Goal: Task Accomplishment & Management: Use online tool/utility

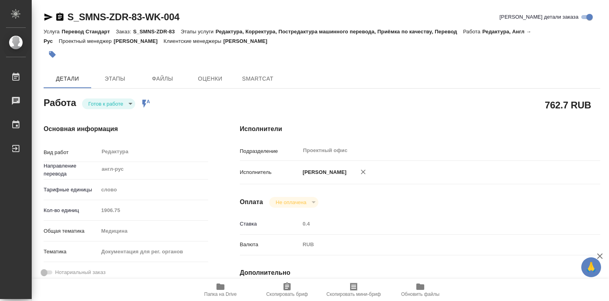
type textarea "x"
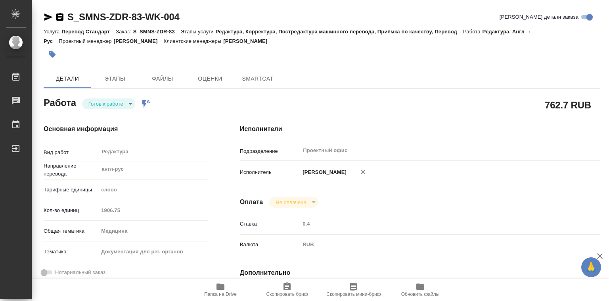
type textarea "x"
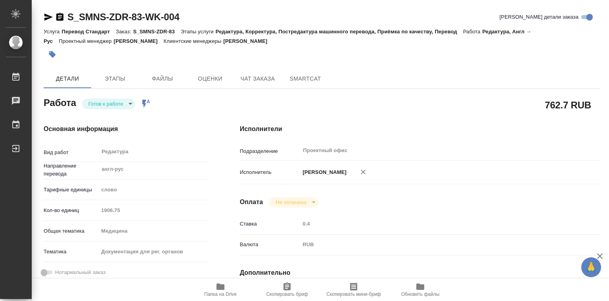
type textarea "x"
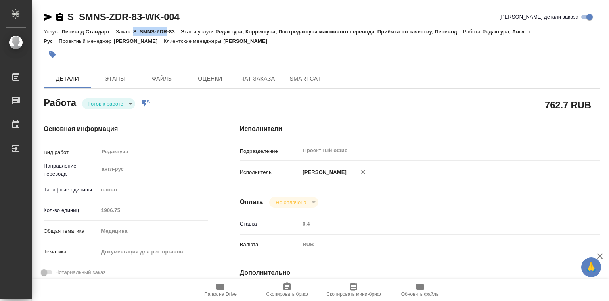
type textarea "x"
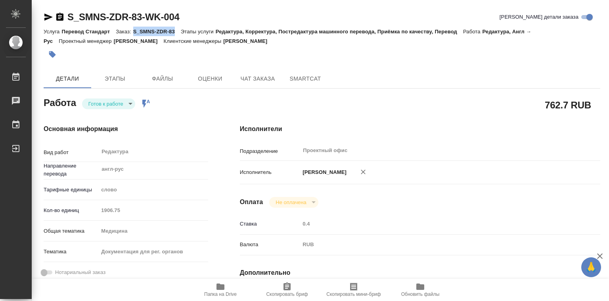
drag, startPoint x: 134, startPoint y: 30, endPoint x: 176, endPoint y: 30, distance: 42.5
click at [176, 30] on p "S_SMNS-ZDR-83" at bounding box center [157, 32] width 48 height 6
copy p "S_SMNS-ZDR-83"
click at [221, 286] on icon "button" at bounding box center [221, 286] width 8 height 6
click at [146, 33] on p "S_SMNS-ZDR-83" at bounding box center [157, 32] width 48 height 6
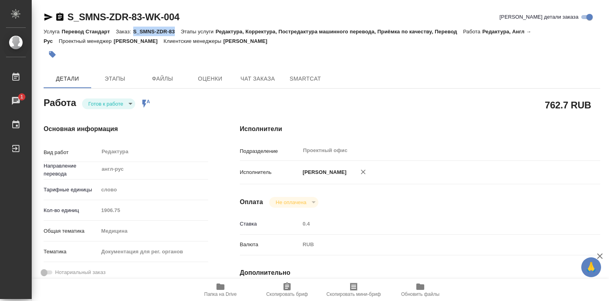
drag, startPoint x: 134, startPoint y: 31, endPoint x: 177, endPoint y: 33, distance: 43.3
click at [177, 33] on p "S_SMNS-ZDR-83" at bounding box center [157, 32] width 48 height 6
copy p "S_SMNS-ZDR-83"
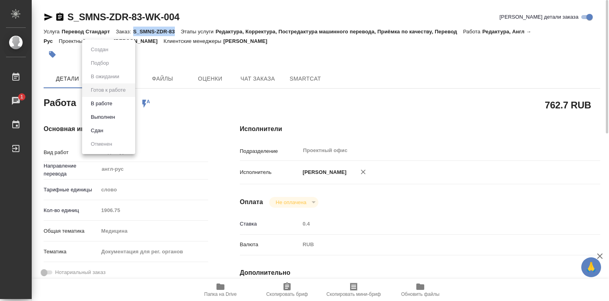
click at [112, 103] on body "🙏 .cls-1 fill:#fff; AWATERA [PERSON_NAME]lebedeva Работы 1 Чаты График Выйти S_…" at bounding box center [304, 150] width 609 height 301
click at [112, 105] on button "В работе" at bounding box center [101, 103] width 26 height 9
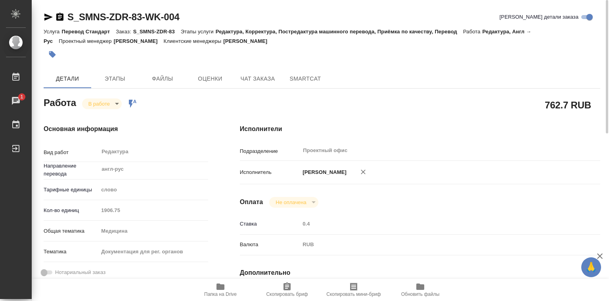
type textarea "x"
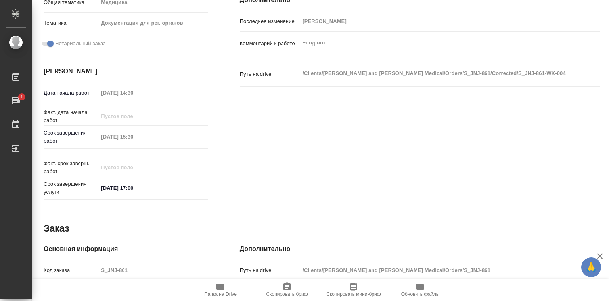
scroll to position [386, 0]
